Goal: Task Accomplishment & Management: Use online tool/utility

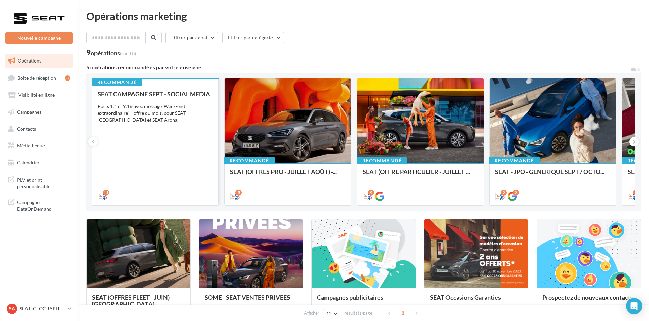
click at [163, 132] on div "SEAT CAMPAGNE SEPT - SOCIAL MEDIA Posts 1:1 et 9:16 avec message 'Week-end extr…" at bounding box center [154, 145] width 115 height 108
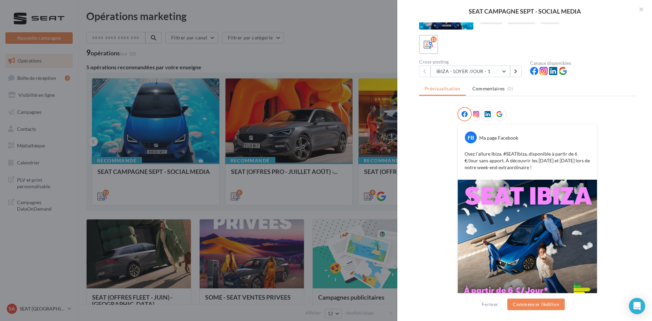
scroll to position [57, 0]
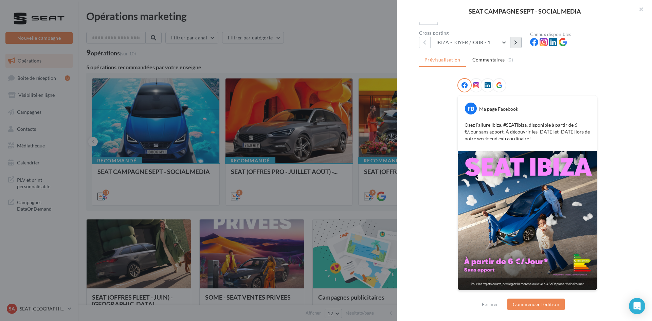
click at [516, 46] on button at bounding box center [516, 43] width 12 height 12
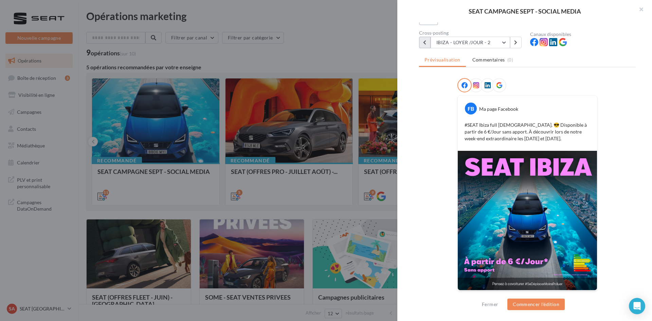
click at [422, 43] on button at bounding box center [425, 43] width 12 height 12
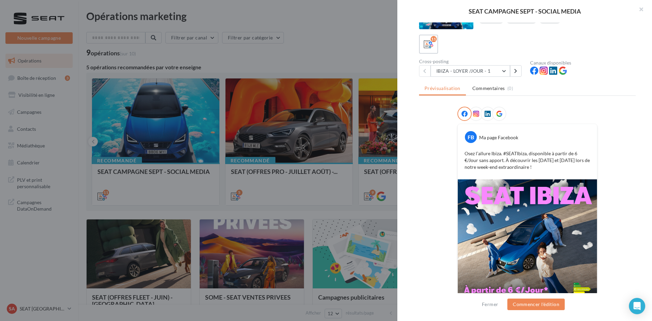
scroll to position [0, 0]
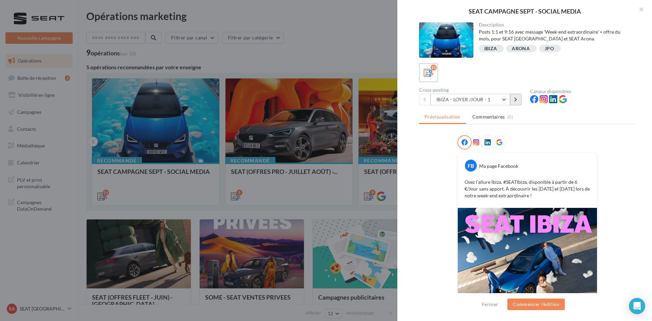
click at [520, 103] on button at bounding box center [516, 100] width 12 height 12
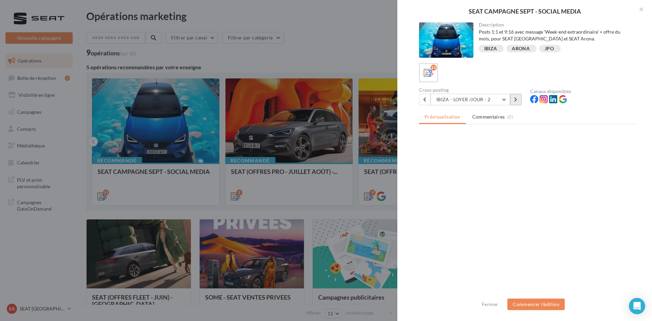
click at [520, 103] on button at bounding box center [516, 100] width 12 height 12
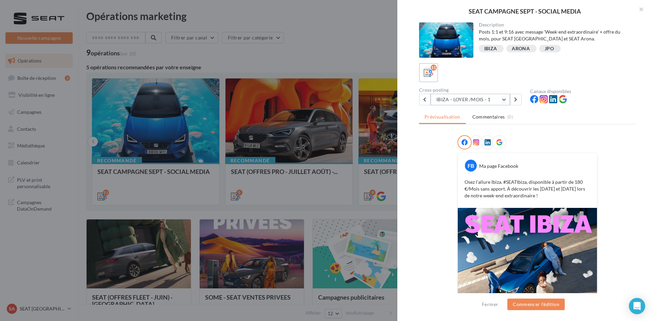
click at [486, 100] on button "IBIZA - LOYER /MOIS - 1" at bounding box center [470, 100] width 79 height 12
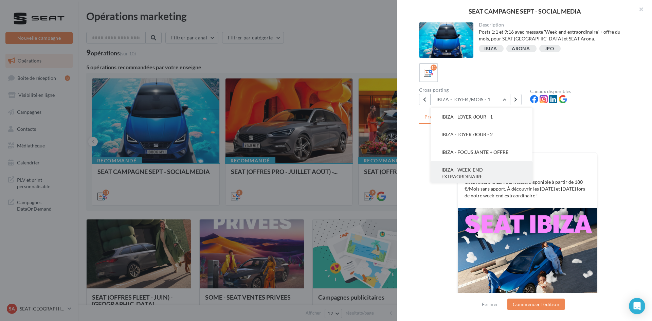
scroll to position [53, 0]
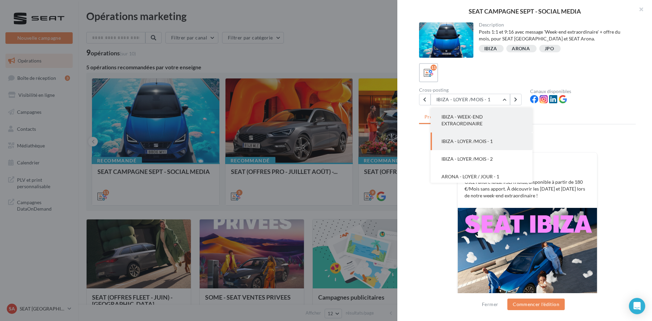
click at [499, 130] on button "IBIZA - WEEK-END EXTRAORDINAIRE" at bounding box center [482, 120] width 102 height 24
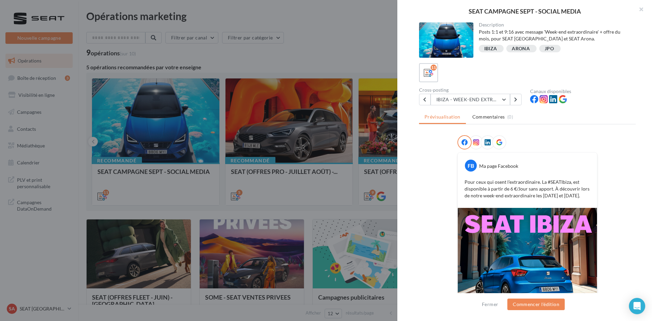
scroll to position [57, 0]
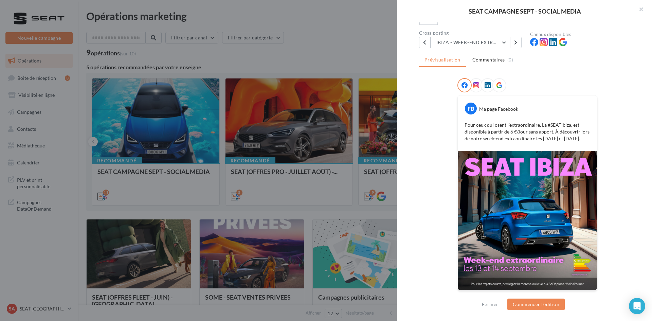
click at [497, 39] on button "IBIZA - WEEK-END EXTRAORDINAIRE" at bounding box center [470, 43] width 79 height 12
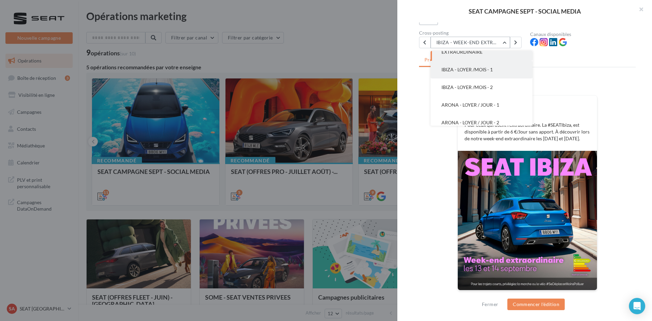
scroll to position [83, 0]
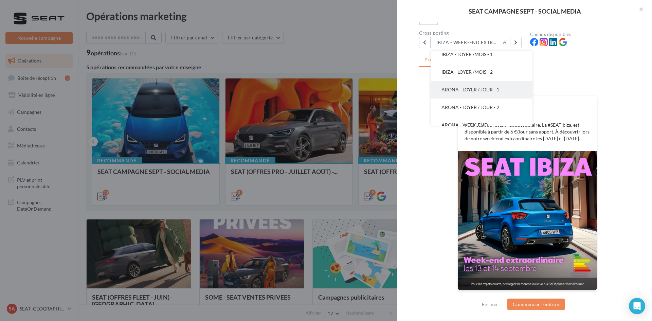
click at [490, 93] on button "ARONA - LOYER / JOUR - 1" at bounding box center [482, 90] width 102 height 18
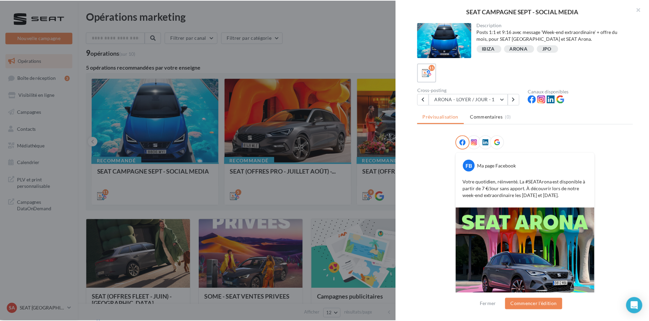
scroll to position [57, 0]
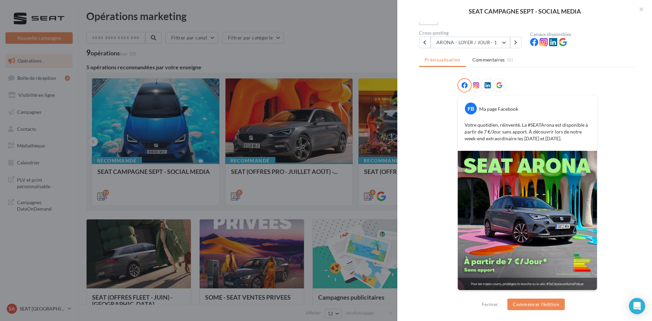
click at [168, 174] on div at bounding box center [326, 160] width 652 height 321
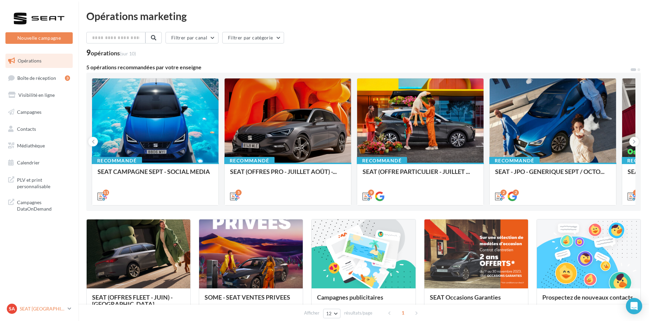
click at [26, 314] on link "SA SEAT [GEOGRAPHIC_DATA] SEAT-[GEOGRAPHIC_DATA]" at bounding box center [38, 308] width 67 height 13
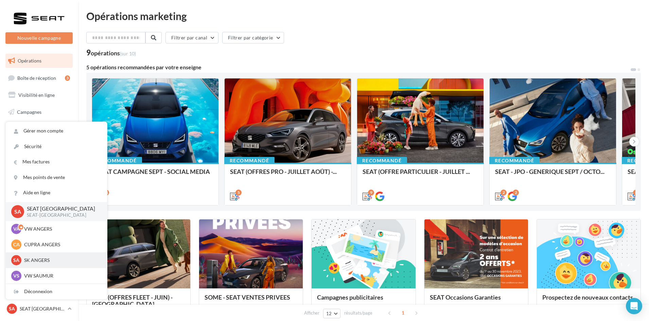
click at [52, 259] on p "SK ANGERS" at bounding box center [61, 260] width 75 height 7
